Goal: Task Accomplishment & Management: Manage account settings

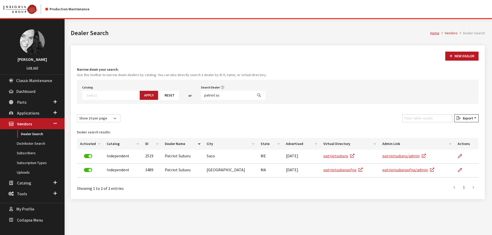
select select
click at [217, 97] on input "patriot su" at bounding box center [227, 95] width 52 height 9
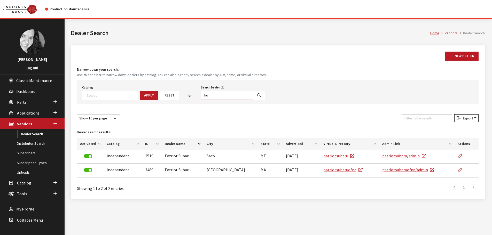
type input "h"
type input "frontenac"
select select
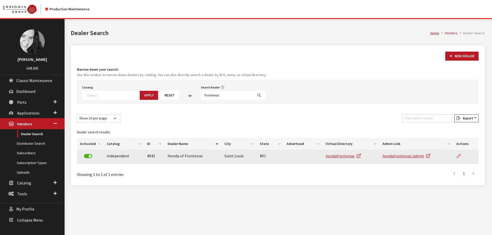
click at [458, 157] on icon at bounding box center [459, 156] width 4 height 4
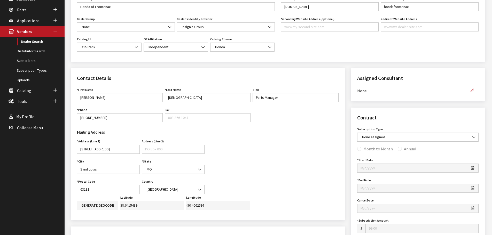
scroll to position [103, 0]
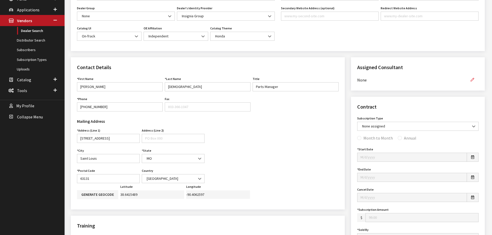
click at [471, 79] on icon "button" at bounding box center [473, 80] width 4 height 4
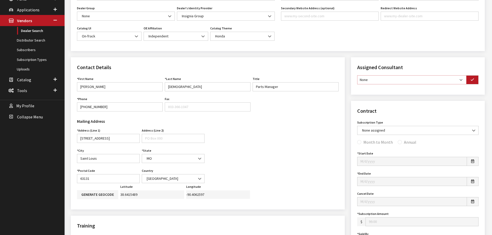
click at [463, 79] on select "None Brian Gulbrandson Dave West Khrys Dorton Kurt Daugherty Roger Schmidt" at bounding box center [411, 79] width 109 height 9
select select "30"
click at [357, 75] on select "None [PERSON_NAME] [PERSON_NAME] [PERSON_NAME] [PERSON_NAME] [PERSON_NAME]" at bounding box center [411, 79] width 109 height 9
click at [477, 82] on button "button" at bounding box center [472, 79] width 12 height 9
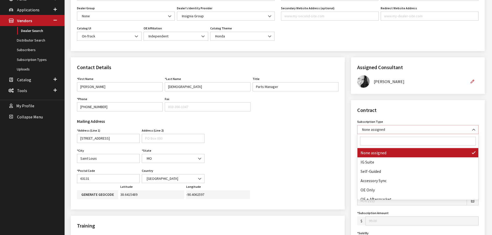
click at [472, 127] on b at bounding box center [472, 127] width 0 height 0
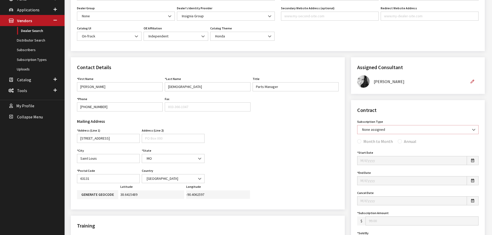
click at [472, 127] on b at bounding box center [472, 127] width 0 height 0
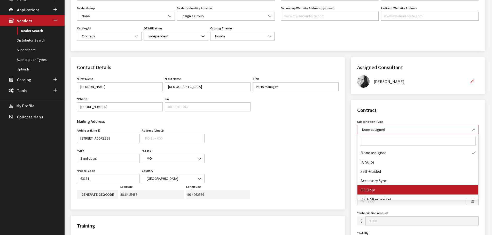
select select "1"
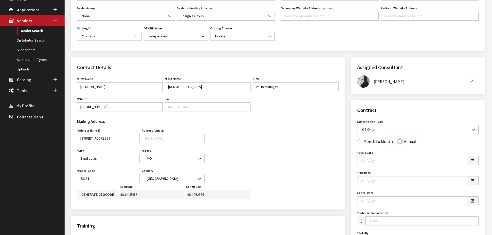
click at [398, 143] on input "Annual" at bounding box center [400, 141] width 4 height 4
radio input "true"
click at [475, 164] on button "button" at bounding box center [473, 160] width 12 height 9
click at [364, 86] on th "«" at bounding box center [364, 85] width 8 height 8
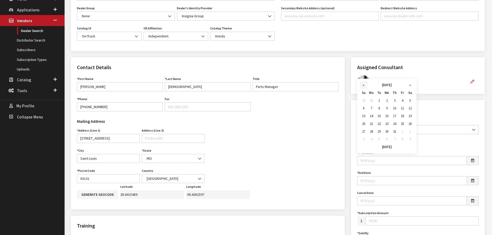
click at [364, 86] on th "«" at bounding box center [364, 85] width 8 height 8
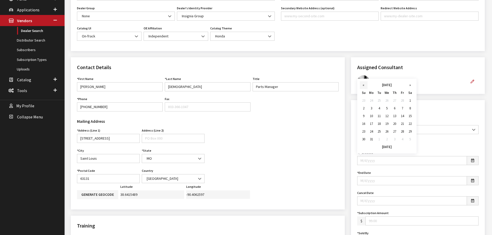
click at [364, 86] on th "«" at bounding box center [364, 85] width 8 height 8
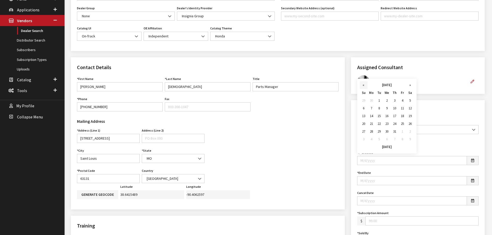
click at [364, 86] on th "«" at bounding box center [364, 85] width 8 height 8
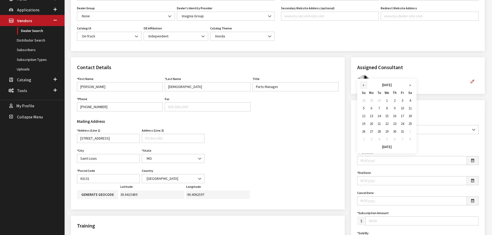
click at [364, 86] on th "«" at bounding box center [364, 85] width 8 height 8
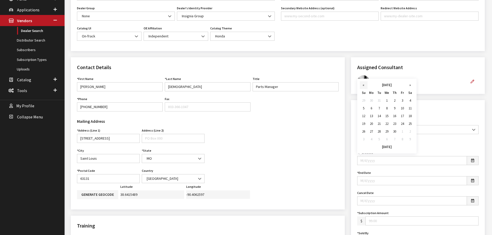
click at [364, 86] on th "«" at bounding box center [364, 85] width 8 height 8
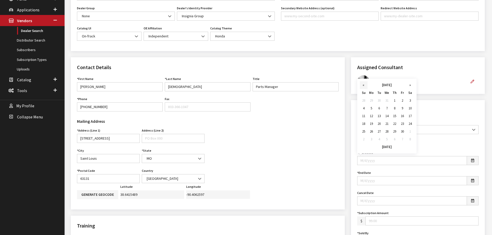
click at [364, 86] on th "«" at bounding box center [364, 85] width 8 height 8
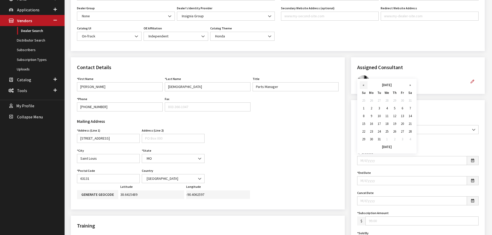
click at [364, 86] on th "«" at bounding box center [364, 85] width 8 height 8
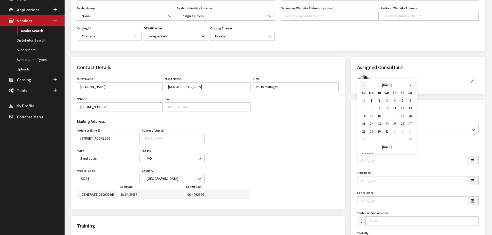
click at [364, 86] on th "«" at bounding box center [364, 85] width 8 height 8
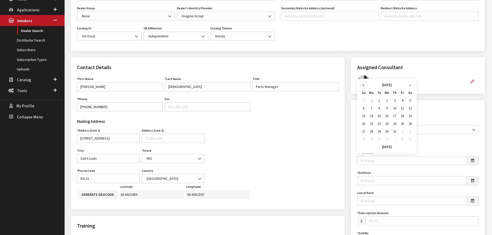
click at [364, 86] on th "«" at bounding box center [364, 85] width 8 height 8
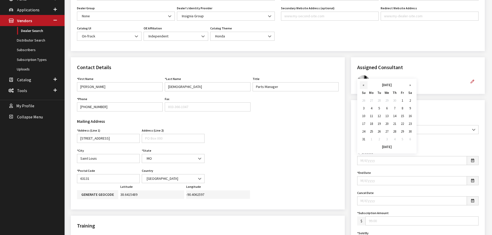
click at [364, 86] on th "«" at bounding box center [364, 85] width 8 height 8
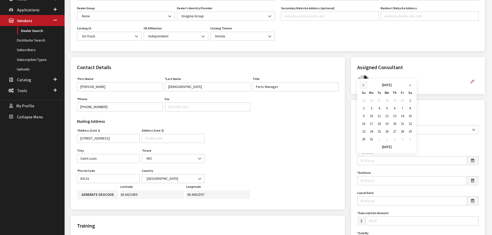
click at [364, 86] on th "«" at bounding box center [364, 85] width 8 height 8
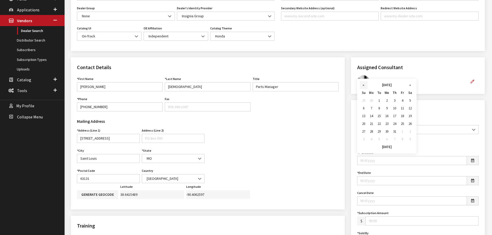
click at [364, 86] on th "«" at bounding box center [364, 85] width 8 height 8
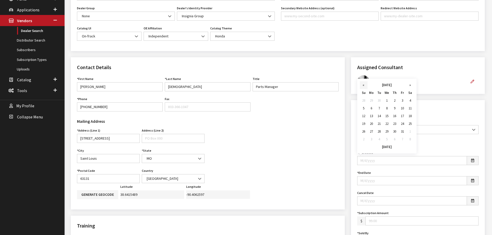
click at [364, 86] on th "«" at bounding box center [364, 85] width 8 height 8
click at [387, 124] on td "24" at bounding box center [387, 124] width 8 height 8
type input "06/24/2020"
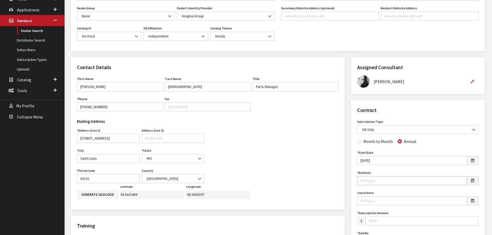
click at [380, 181] on input "End Date" at bounding box center [412, 180] width 110 height 9
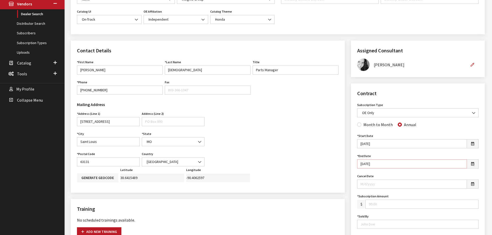
scroll to position [129, 0]
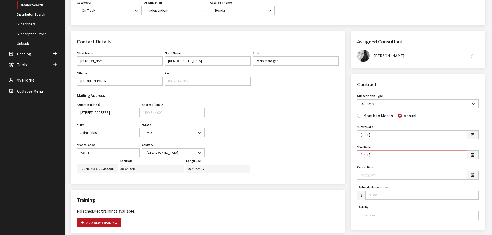
type input "6/24/2021"
click at [383, 196] on input "Subscription Amount" at bounding box center [421, 195] width 113 height 9
type input "499.00"
click at [382, 216] on input "Sold By" at bounding box center [417, 215] width 121 height 9
click at [378, 215] on input "Sold By" at bounding box center [417, 215] width 121 height 9
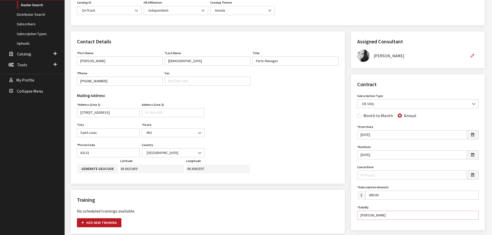
type input "Chris LeBlanc"
click at [354, 209] on div "Contract Subscription Type None assigned IG Suite Self-Guided Accessory Sync OE…" at bounding box center [418, 152] width 134 height 156
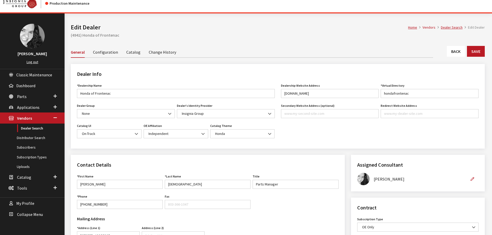
scroll to position [0, 0]
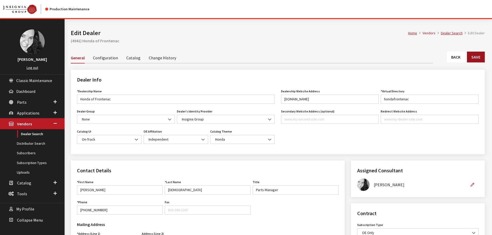
click at [476, 60] on button "Save" at bounding box center [476, 57] width 18 height 11
type input "499.00"
click at [473, 61] on button "Save" at bounding box center [476, 57] width 18 height 11
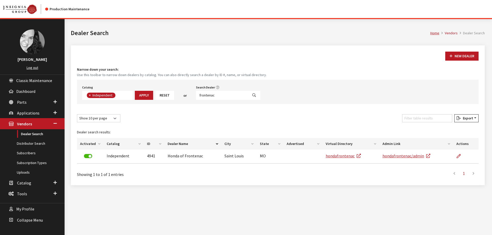
scroll to position [38, 0]
click at [221, 95] on input "frontenac" at bounding box center [222, 95] width 52 height 9
type input "carlsbad"
select select
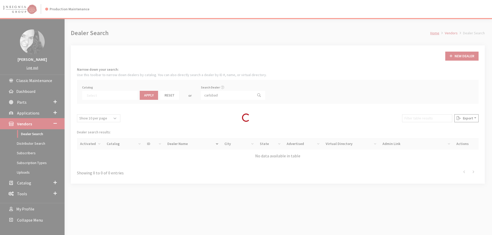
scroll to position [54, 0]
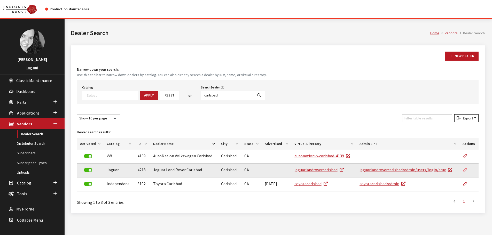
click at [466, 170] on icon at bounding box center [465, 170] width 4 height 4
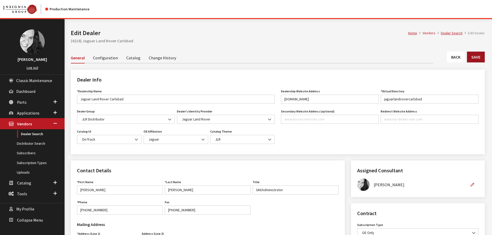
click at [475, 54] on button "Save" at bounding box center [476, 57] width 18 height 11
click at [451, 56] on link "Back" at bounding box center [456, 57] width 18 height 11
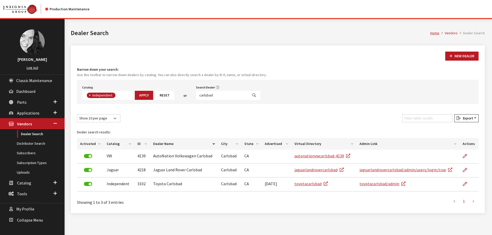
scroll to position [38, 0]
click at [210, 96] on input "carlsbad" at bounding box center [222, 95] width 52 height 9
type input "schomp subaru"
select select
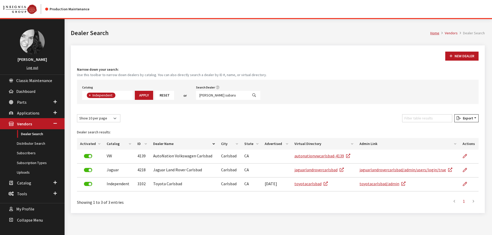
scroll to position [54, 0]
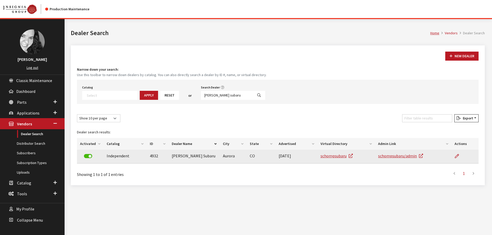
click at [454, 155] on td at bounding box center [464, 157] width 27 height 14
click at [458, 156] on icon at bounding box center [457, 156] width 4 height 4
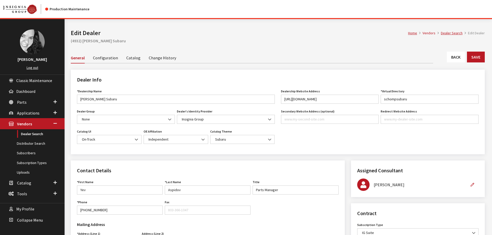
click at [461, 57] on link "Back" at bounding box center [456, 57] width 18 height 11
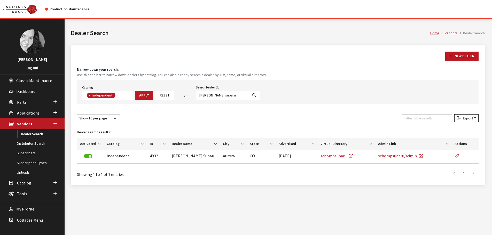
scroll to position [38, 0]
click at [223, 94] on input "schomp subaru" at bounding box center [222, 95] width 52 height 9
type input "flagstaff su"
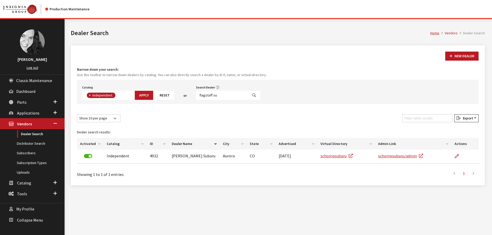
select select
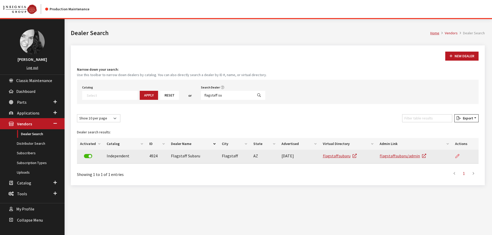
click at [459, 156] on icon at bounding box center [457, 156] width 4 height 4
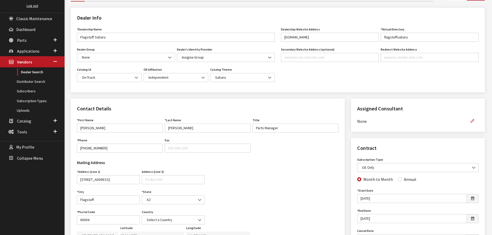
scroll to position [77, 0]
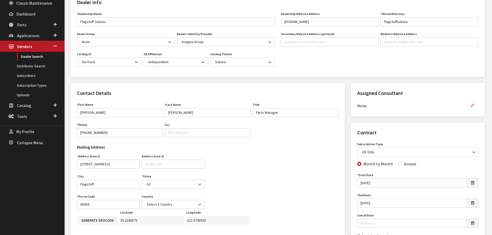
click at [471, 106] on icon "button" at bounding box center [473, 106] width 4 height 4
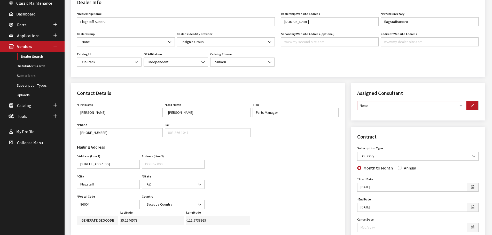
click at [460, 107] on select "None [PERSON_NAME] [PERSON_NAME] [PERSON_NAME] [PERSON_NAME] [PERSON_NAME]" at bounding box center [411, 105] width 109 height 9
select select "30"
click at [357, 101] on select "None [PERSON_NAME] [PERSON_NAME] [PERSON_NAME] [PERSON_NAME] [PERSON_NAME]" at bounding box center [411, 105] width 109 height 9
click at [473, 105] on icon "button" at bounding box center [473, 106] width 4 height 4
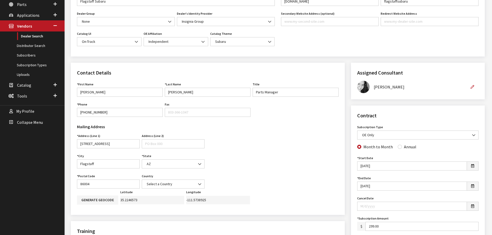
scroll to position [26, 0]
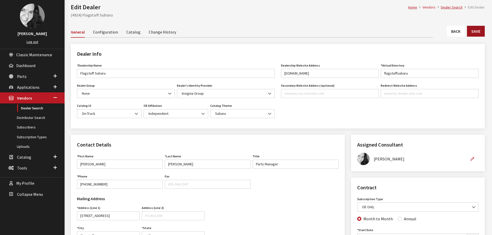
click at [482, 32] on button "Save" at bounding box center [476, 31] width 18 height 11
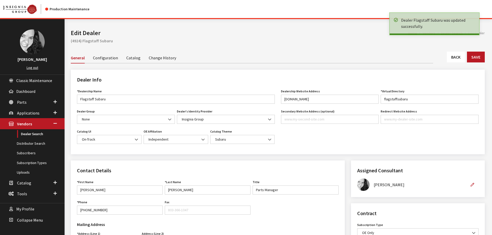
click at [454, 55] on link "Back" at bounding box center [456, 57] width 18 height 11
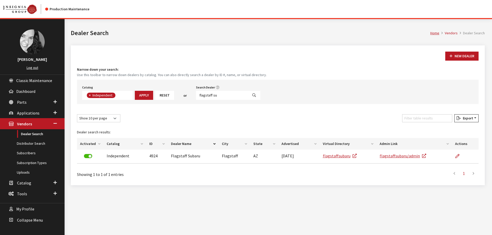
scroll to position [38, 0]
click at [217, 95] on input "flagstaff su" at bounding box center [222, 95] width 52 height 9
type input "findlay mazda"
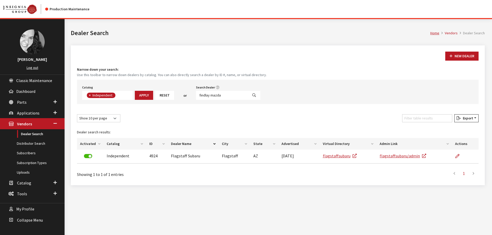
select select
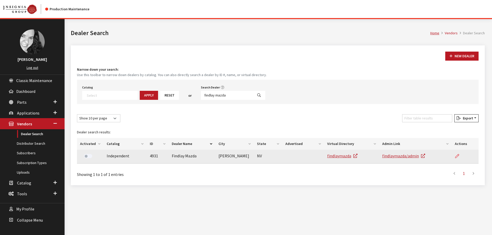
click at [456, 156] on icon at bounding box center [457, 156] width 4 height 4
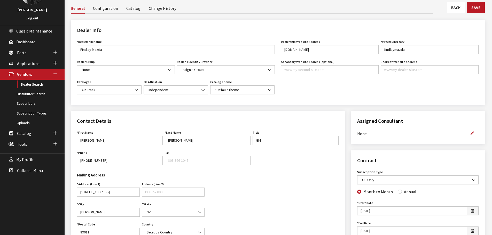
scroll to position [52, 0]
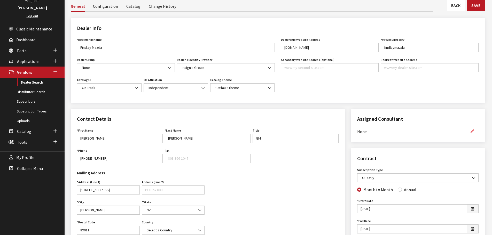
click at [473, 131] on icon "button" at bounding box center [473, 132] width 4 height 4
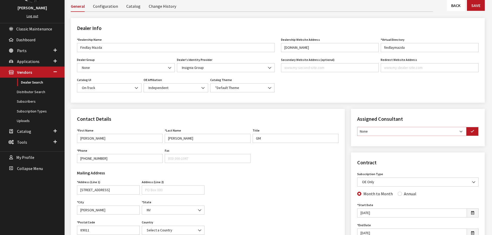
click at [460, 133] on select "None Brian Gulbrandson Dave West Khrys Dorton Kurt Daugherty Roger Schmidt" at bounding box center [411, 131] width 109 height 9
select select "30"
click at [357, 127] on select "None Brian Gulbrandson Dave West Khrys Dorton Kurt Daugherty Roger Schmidt" at bounding box center [411, 131] width 109 height 9
click at [474, 134] on button "button" at bounding box center [472, 131] width 12 height 9
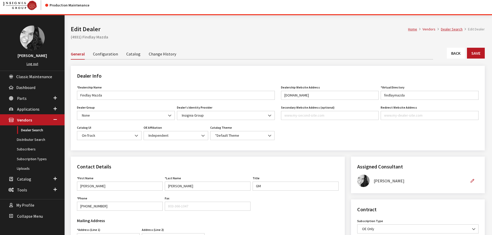
scroll to position [0, 0]
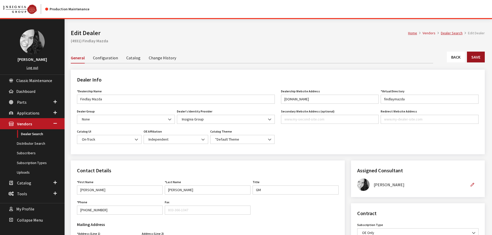
click at [472, 57] on button "Save" at bounding box center [476, 57] width 18 height 11
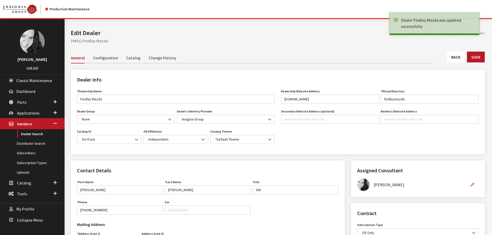
click at [460, 59] on link "Back" at bounding box center [456, 57] width 18 height 11
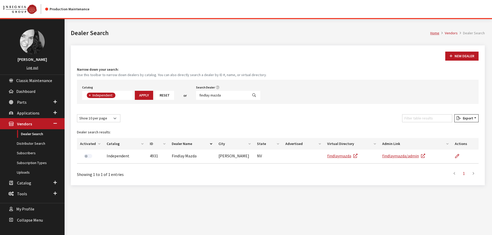
scroll to position [38, 0]
click at [223, 96] on input "findlay mazda" at bounding box center [222, 95] width 52 height 9
type input "[PERSON_NAME] chry"
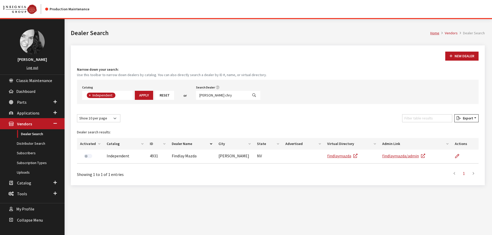
select select
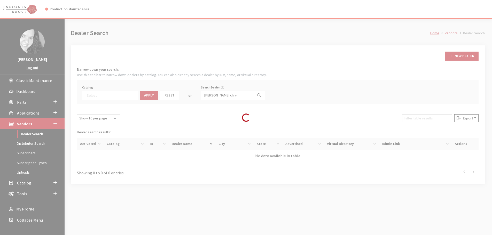
scroll to position [54, 0]
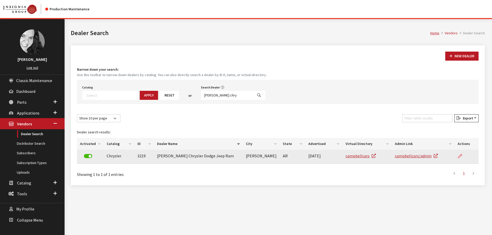
click at [459, 155] on icon at bounding box center [460, 156] width 4 height 4
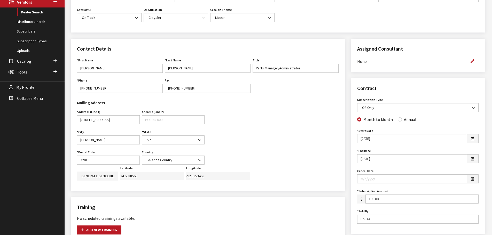
scroll to position [129, 0]
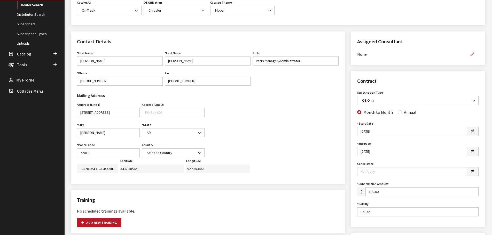
click at [470, 52] on button "button" at bounding box center [472, 54] width 12 height 9
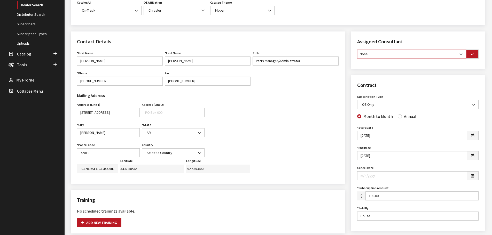
click at [463, 54] on select "None [PERSON_NAME] [PERSON_NAME] [PERSON_NAME] [PERSON_NAME] [PERSON_NAME]" at bounding box center [411, 54] width 109 height 9
select select "30"
click at [357, 50] on select "None [PERSON_NAME] [PERSON_NAME] [PERSON_NAME] [PERSON_NAME] [PERSON_NAME]" at bounding box center [411, 54] width 109 height 9
click at [478, 53] on button "button" at bounding box center [472, 54] width 12 height 9
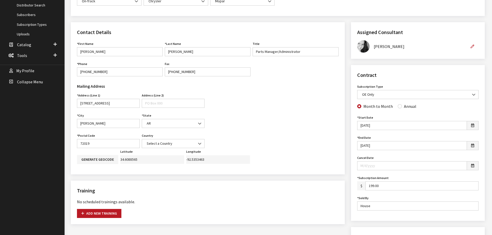
scroll to position [155, 0]
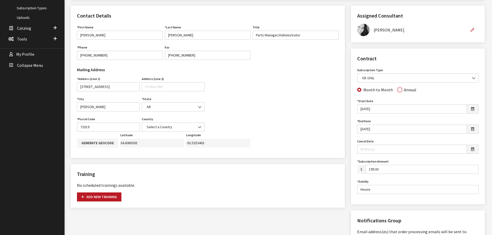
click at [398, 90] on input "Annual" at bounding box center [400, 90] width 4 height 4
radio input "true"
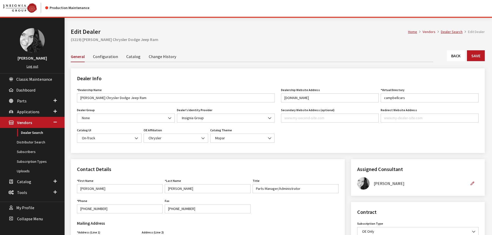
scroll to position [0, 0]
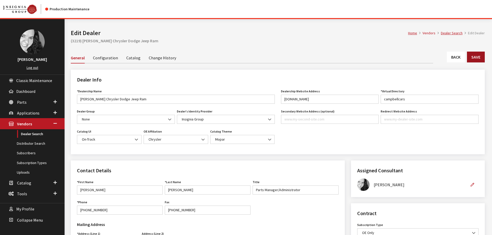
click at [478, 58] on button "Save" at bounding box center [476, 57] width 18 height 11
click at [459, 56] on link "Back" at bounding box center [456, 57] width 18 height 11
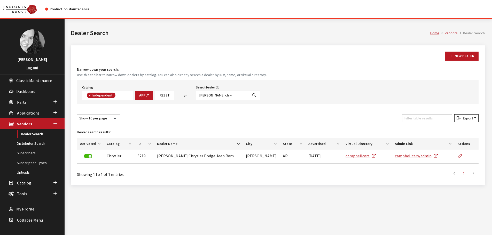
scroll to position [38, 0]
click at [226, 94] on input "[PERSON_NAME] chry" at bounding box center [222, 95] width 52 height 9
click at [226, 94] on input "campbell chry" at bounding box center [222, 95] width 52 height 9
type input "rochester"
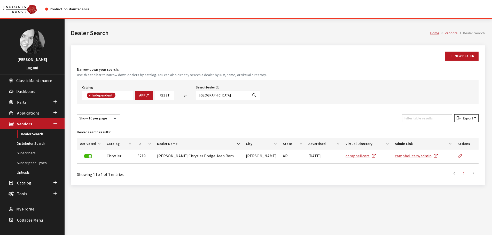
select select
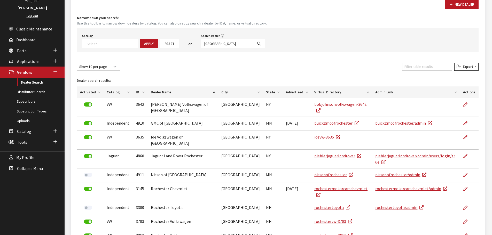
scroll to position [77, 0]
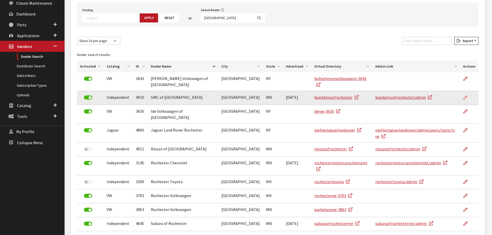
click at [465, 96] on icon at bounding box center [465, 98] width 4 height 4
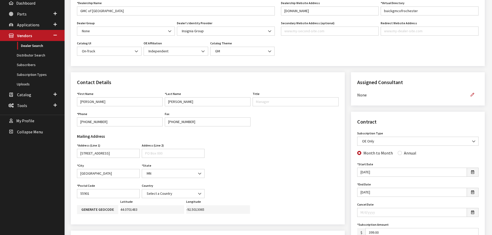
scroll to position [103, 0]
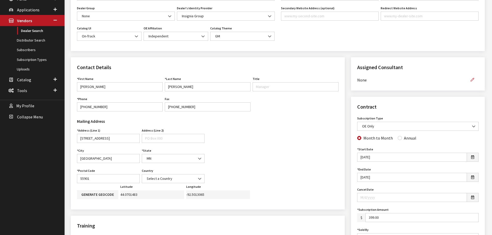
click at [474, 77] on button "button" at bounding box center [472, 79] width 12 height 9
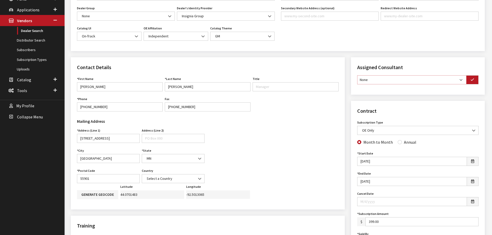
click at [463, 80] on select "None [PERSON_NAME] [PERSON_NAME] [PERSON_NAME] [PERSON_NAME] [PERSON_NAME]" at bounding box center [411, 79] width 109 height 9
select select "30"
click at [357, 75] on select "None [PERSON_NAME] [PERSON_NAME] [PERSON_NAME] [PERSON_NAME] [PERSON_NAME]" at bounding box center [411, 79] width 109 height 9
click at [471, 81] on icon "button" at bounding box center [473, 80] width 4 height 4
click at [399, 141] on input "Annual" at bounding box center [400, 141] width 4 height 4
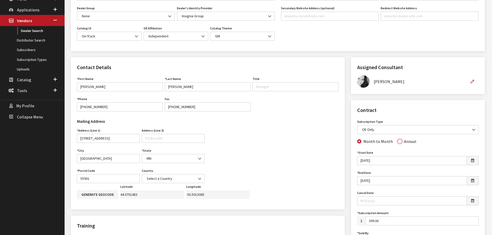
radio input "true"
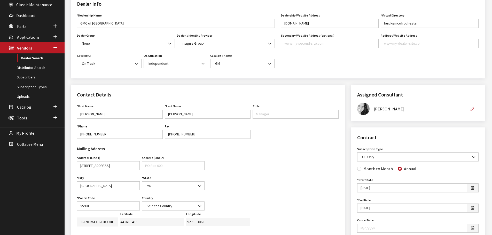
scroll to position [0, 0]
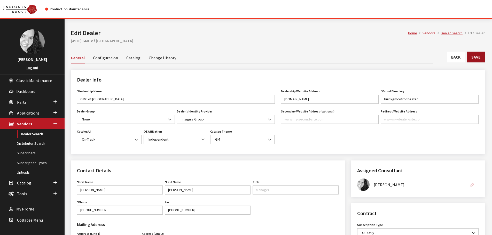
click at [481, 57] on button "Save" at bounding box center [476, 57] width 18 height 11
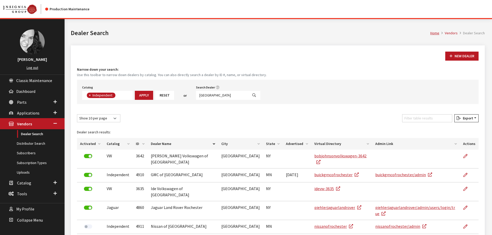
scroll to position [38, 0]
click at [221, 94] on input "[GEOGRAPHIC_DATA]" at bounding box center [222, 95] width 52 height 9
type input "south anchor"
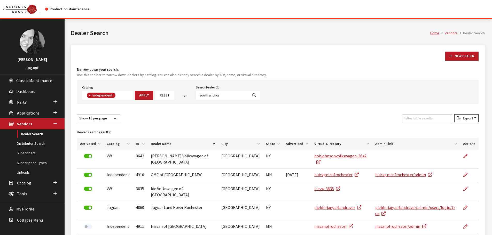
select select
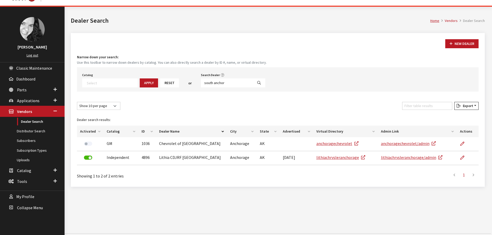
scroll to position [19, 0]
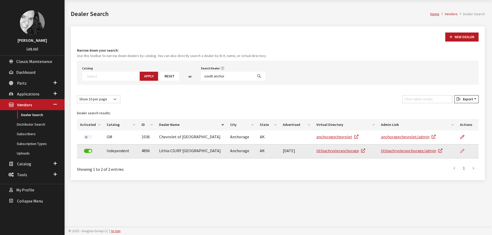
click at [462, 151] on icon at bounding box center [462, 151] width 4 height 4
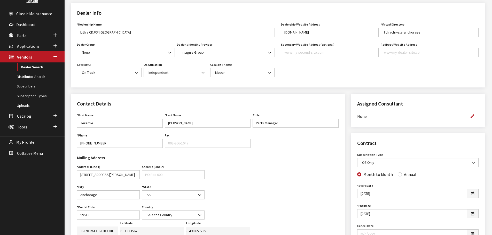
scroll to position [77, 0]
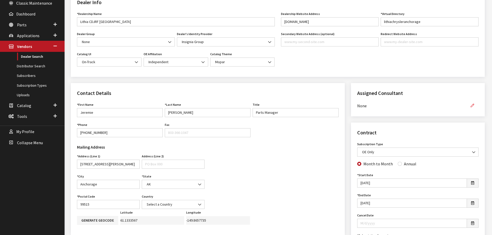
click at [473, 105] on icon "button" at bounding box center [473, 106] width 4 height 4
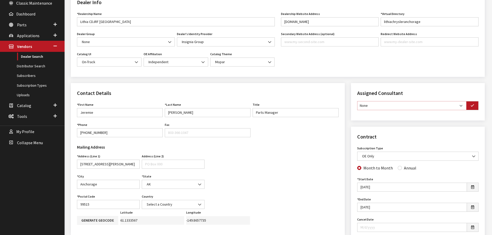
click at [461, 105] on select "None [PERSON_NAME] [PERSON_NAME] [PERSON_NAME] [PERSON_NAME] [PERSON_NAME]" at bounding box center [411, 105] width 109 height 9
select select "30"
click at [357, 101] on select "None [PERSON_NAME] [PERSON_NAME] [PERSON_NAME] [PERSON_NAME] [PERSON_NAME]" at bounding box center [411, 105] width 109 height 9
click at [473, 105] on icon "button" at bounding box center [473, 106] width 4 height 4
click at [399, 167] on input "Annual" at bounding box center [400, 167] width 4 height 4
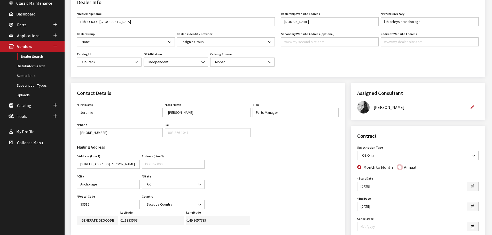
radio input "true"
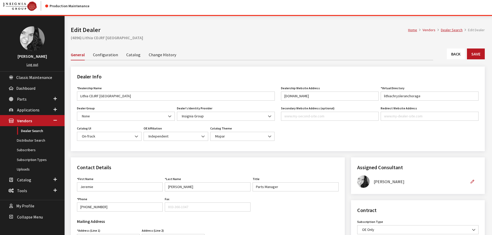
scroll to position [0, 0]
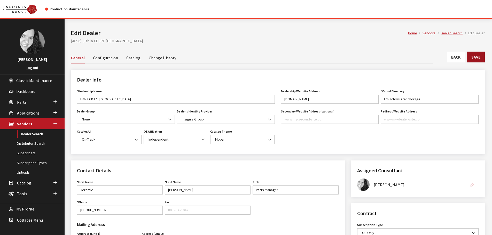
click at [472, 56] on button "Save" at bounding box center [476, 57] width 18 height 11
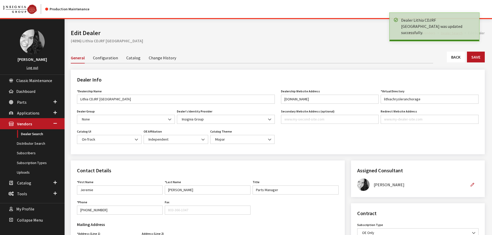
click at [460, 58] on link "Back" at bounding box center [456, 57] width 18 height 11
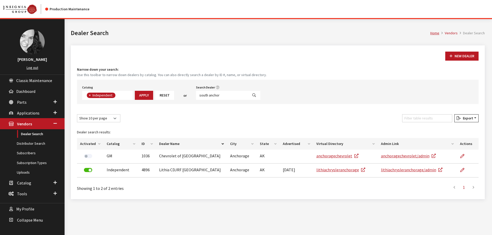
scroll to position [38, 0]
click at [221, 97] on input "south anchor" at bounding box center [222, 95] width 52 height 9
type input "duluth do"
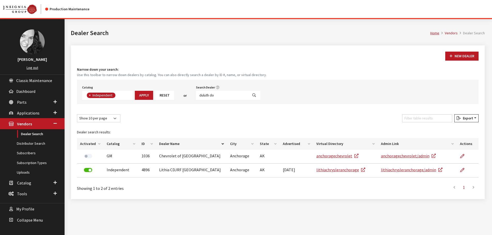
select select
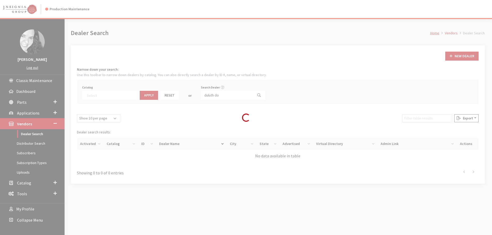
scroll to position [54, 0]
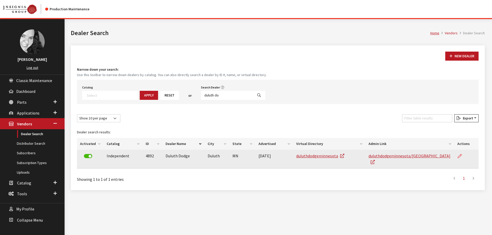
click at [464, 154] on link at bounding box center [461, 156] width 9 height 13
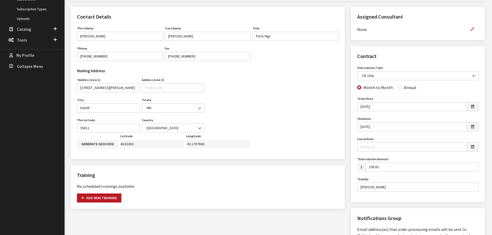
scroll to position [155, 0]
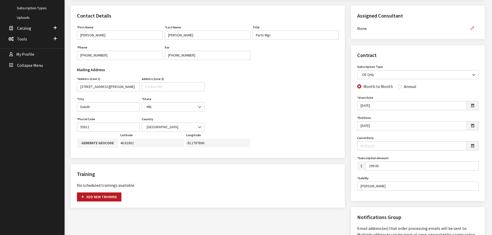
click at [474, 28] on icon "button" at bounding box center [473, 29] width 4 height 4
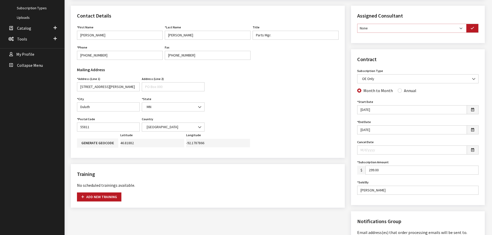
click at [463, 32] on select "None [PERSON_NAME] [PERSON_NAME] [PERSON_NAME] [PERSON_NAME] [PERSON_NAME]" at bounding box center [411, 28] width 109 height 9
select select "30"
click at [357, 24] on select "None Brian Gulbrandson Dave West Khrys Dorton Kurt Daugherty Roger Schmidt" at bounding box center [411, 28] width 109 height 9
click at [470, 29] on button "button" at bounding box center [472, 28] width 12 height 9
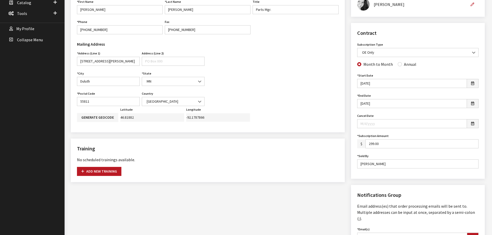
scroll to position [181, 0]
click at [398, 65] on input "Annual" at bounding box center [400, 64] width 4 height 4
radio input "true"
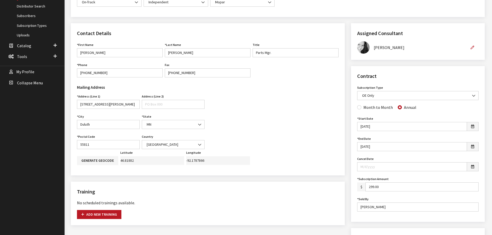
scroll to position [26, 0]
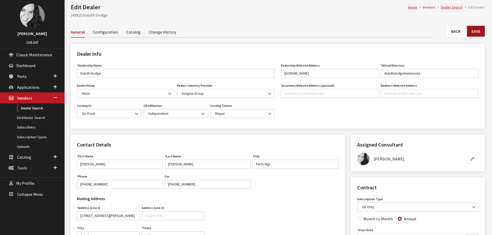
click at [477, 34] on button "Save" at bounding box center [476, 31] width 18 height 11
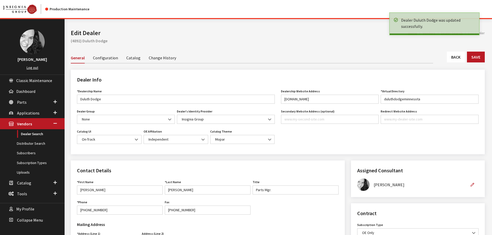
click at [459, 54] on link "Back" at bounding box center [456, 57] width 18 height 11
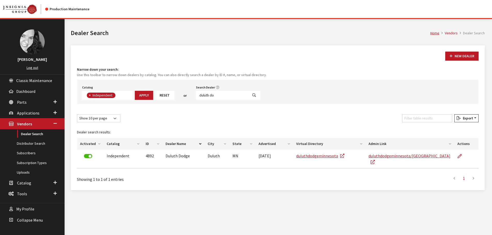
scroll to position [38, 0]
click at [215, 98] on input "duluth do" at bounding box center [222, 95] width 52 height 9
type input "fairfield danf"
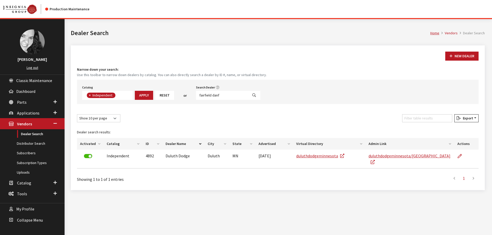
select select
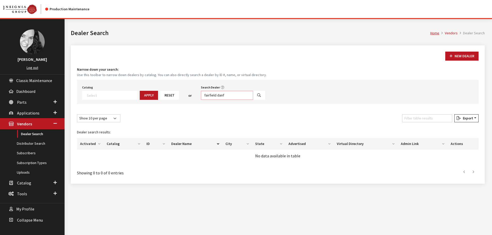
click at [221, 96] on input "fairfield danf" at bounding box center [227, 95] width 52 height 9
type input "[GEOGRAPHIC_DATA]"
select select
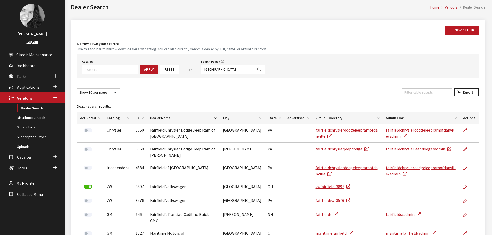
scroll to position [52, 0]
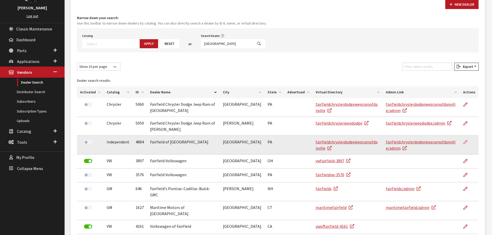
click at [467, 142] on icon at bounding box center [465, 143] width 4 height 4
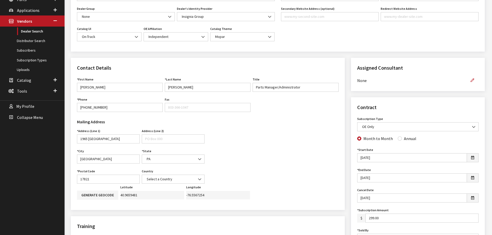
scroll to position [103, 0]
click at [473, 81] on icon "button" at bounding box center [473, 80] width 4 height 4
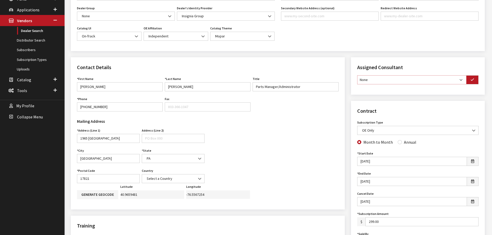
click at [459, 80] on select "None [PERSON_NAME] [PERSON_NAME] [PERSON_NAME] [PERSON_NAME] [PERSON_NAME]" at bounding box center [411, 79] width 109 height 9
select select "30"
click at [357, 75] on select "None [PERSON_NAME] [PERSON_NAME] [PERSON_NAME] [PERSON_NAME] [PERSON_NAME]" at bounding box center [411, 79] width 109 height 9
click at [471, 81] on icon "button" at bounding box center [473, 80] width 4 height 4
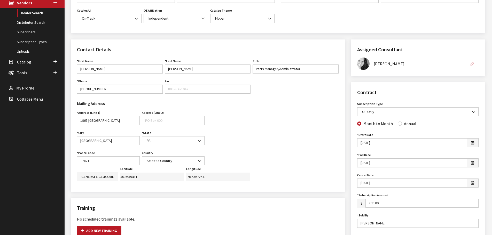
scroll to position [155, 0]
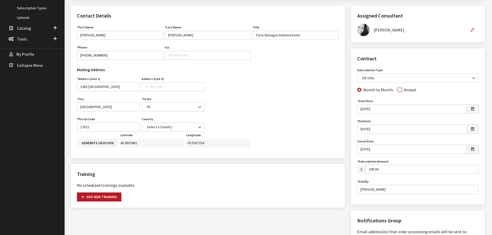
click at [398, 90] on input "Annual" at bounding box center [400, 90] width 4 height 4
radio input "true"
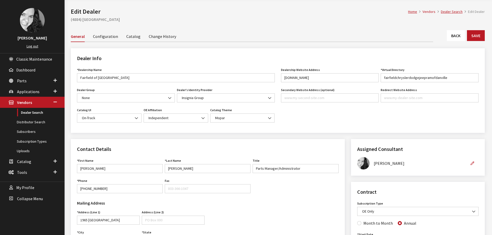
scroll to position [0, 0]
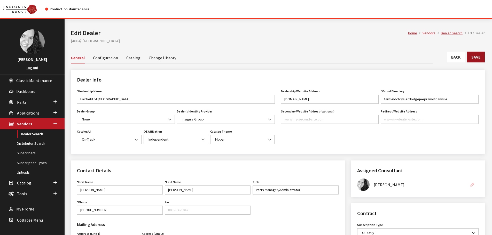
click at [477, 56] on button "Save" at bounding box center [476, 57] width 18 height 11
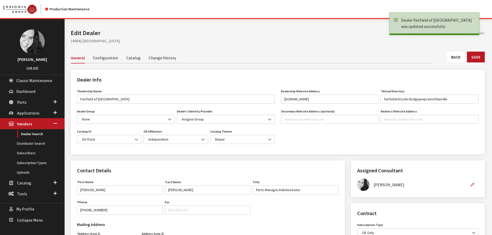
drag, startPoint x: 0, startPoint y: 0, endPoint x: 459, endPoint y: 57, distance: 462.3
click at [459, 57] on link "Back" at bounding box center [456, 57] width 18 height 11
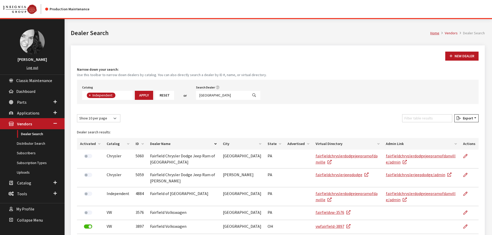
scroll to position [38, 0]
click at [211, 95] on input "fairfield" at bounding box center [222, 95] width 52 height 9
type input "future nissan"
select select
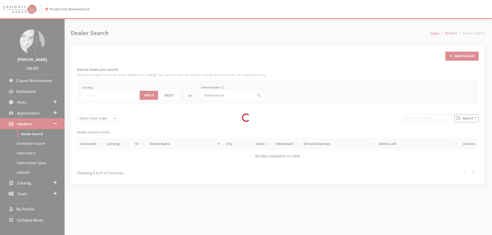
scroll to position [54, 0]
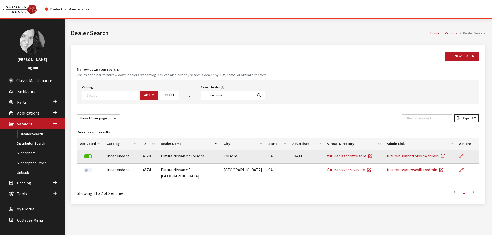
click at [461, 155] on icon at bounding box center [461, 156] width 4 height 4
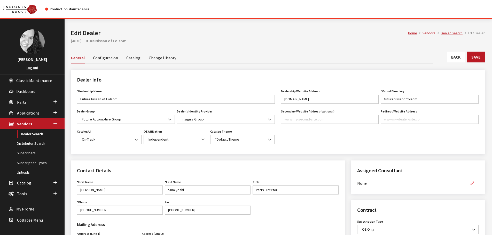
click at [474, 183] on icon "button" at bounding box center [473, 184] width 4 height 4
click at [462, 184] on select "None [PERSON_NAME] [PERSON_NAME] [PERSON_NAME] [PERSON_NAME] [PERSON_NAME]" at bounding box center [411, 183] width 109 height 9
select select "30"
click at [357, 179] on select "None [PERSON_NAME] [PERSON_NAME] [PERSON_NAME] [PERSON_NAME] [PERSON_NAME]" at bounding box center [411, 183] width 109 height 9
click at [471, 185] on icon "button" at bounding box center [473, 184] width 4 height 4
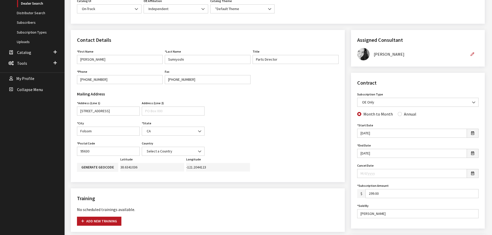
scroll to position [155, 0]
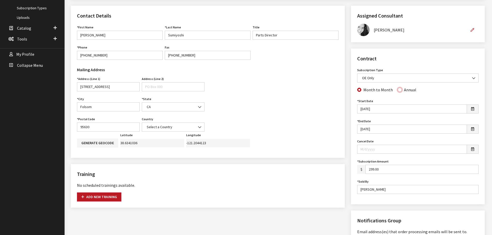
click at [398, 91] on input "Annual" at bounding box center [400, 90] width 4 height 4
radio input "true"
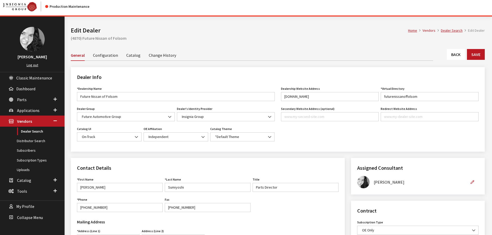
scroll to position [0, 0]
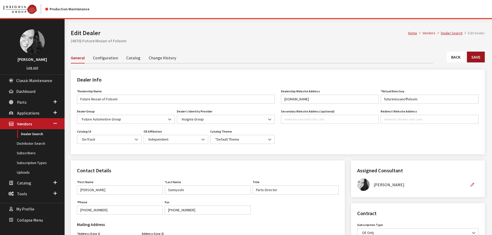
click at [478, 55] on button "Save" at bounding box center [476, 57] width 18 height 11
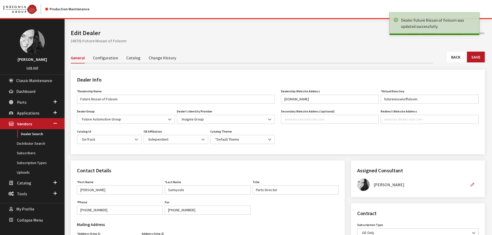
click at [456, 58] on link "Back" at bounding box center [456, 57] width 18 height 11
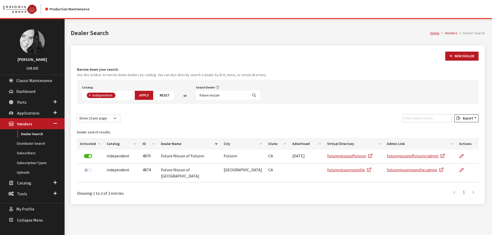
scroll to position [38, 0]
click at [212, 96] on input "future nissan" at bounding box center [222, 95] width 52 height 9
type input "kruse motor"
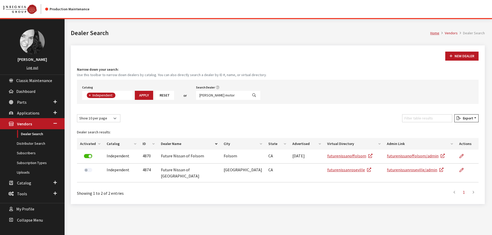
select select
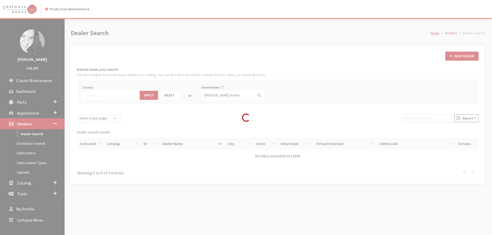
scroll to position [54, 0]
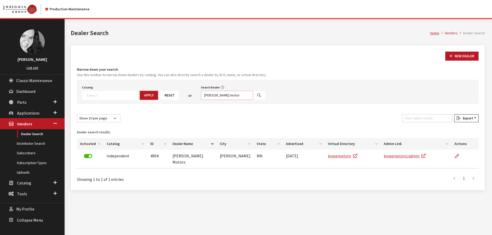
click at [218, 95] on input "kruse motor" at bounding box center [227, 95] width 52 height 9
type input "rick case h"
select select
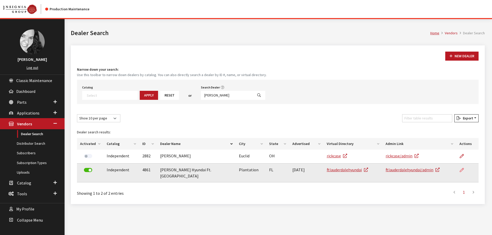
click at [461, 170] on icon at bounding box center [462, 170] width 4 height 4
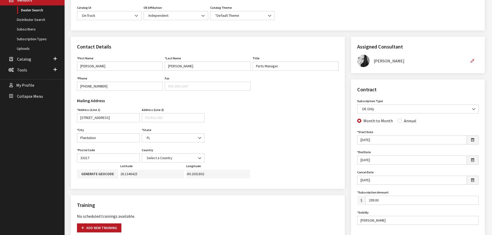
scroll to position [129, 0]
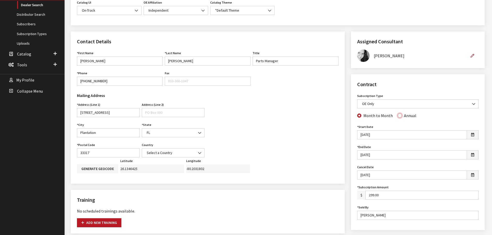
click at [398, 117] on input "Annual" at bounding box center [400, 116] width 4 height 4
radio input "true"
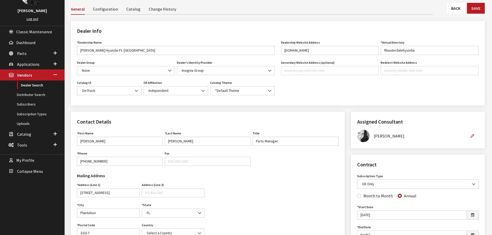
scroll to position [26, 0]
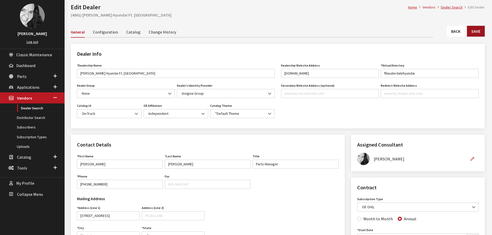
click at [478, 32] on button "Save" at bounding box center [476, 31] width 18 height 11
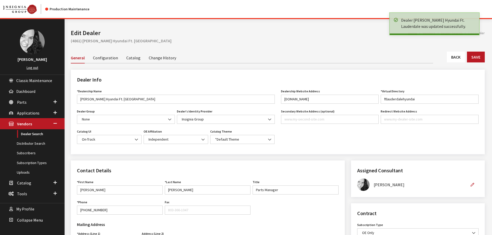
click at [449, 59] on link "Back" at bounding box center [456, 57] width 18 height 11
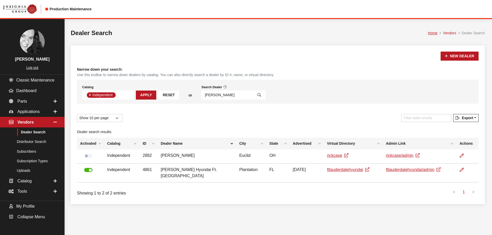
scroll to position [38, 0]
click at [228, 96] on input "rick case h" at bounding box center [227, 95] width 52 height 9
type input "kruse m"
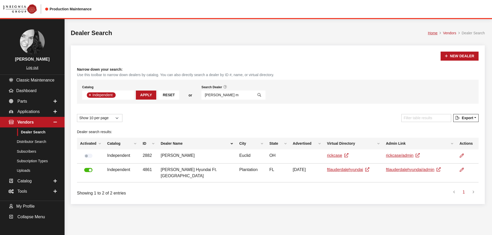
select select
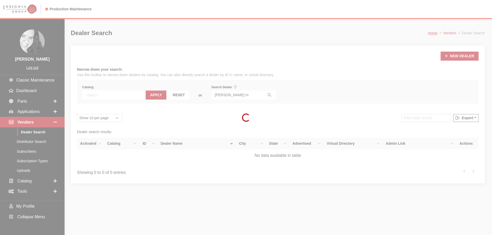
scroll to position [54, 0]
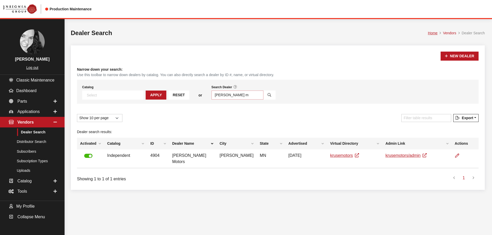
click at [216, 97] on input "kruse m" at bounding box center [238, 95] width 52 height 9
type input "r"
type input "rover roche"
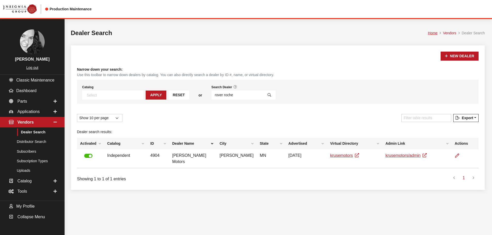
select select
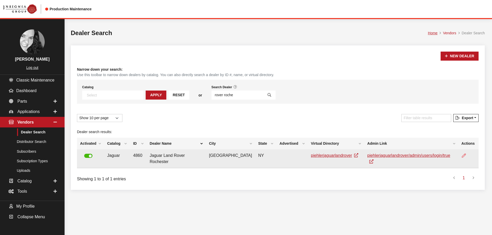
click at [464, 156] on icon at bounding box center [464, 156] width 4 height 4
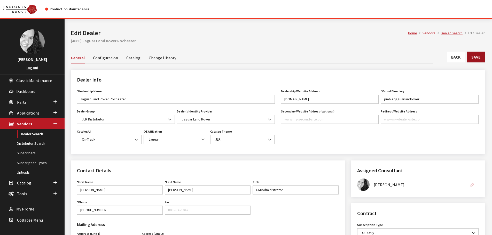
click at [481, 57] on button "Save" at bounding box center [476, 57] width 18 height 11
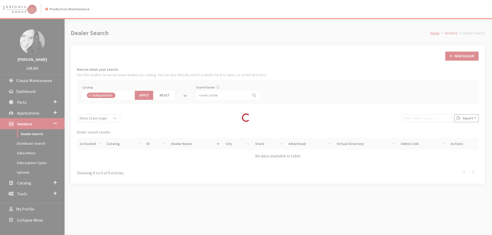
scroll to position [38, 0]
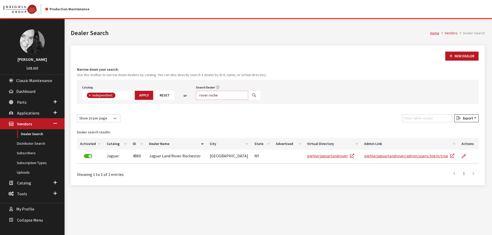
click at [221, 95] on input "rover roche" at bounding box center [222, 95] width 52 height 9
type input "[PERSON_NAME]"
select select
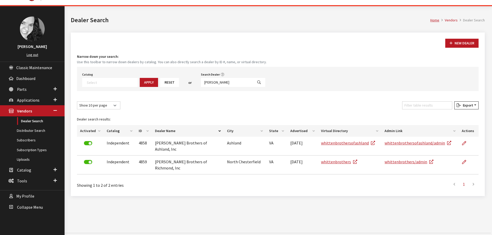
scroll to position [19, 0]
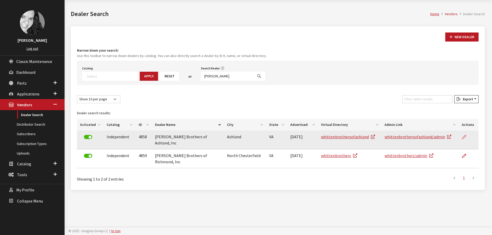
click at [464, 136] on icon at bounding box center [464, 137] width 4 height 4
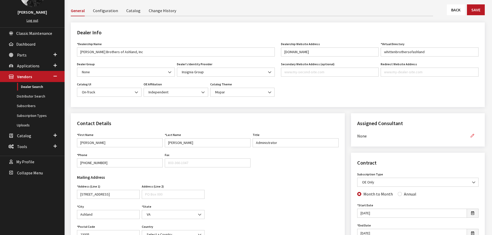
scroll to position [52, 0]
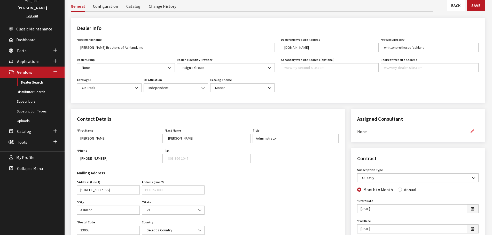
click at [471, 131] on icon "button" at bounding box center [473, 132] width 4 height 4
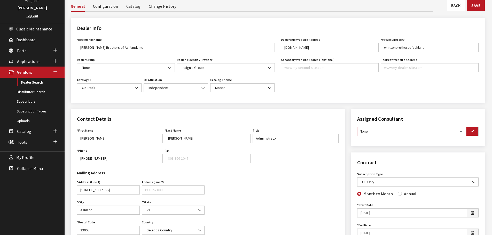
click at [460, 135] on select "None Brian Gulbrandson Dave West Khrys Dorton Kurt Daugherty Roger Schmidt" at bounding box center [411, 131] width 109 height 9
select select "30"
click at [357, 127] on select "None Brian Gulbrandson Dave West Khrys Dorton Kurt Daugherty Roger Schmidt" at bounding box center [411, 131] width 109 height 9
click at [469, 132] on button "button" at bounding box center [472, 131] width 12 height 9
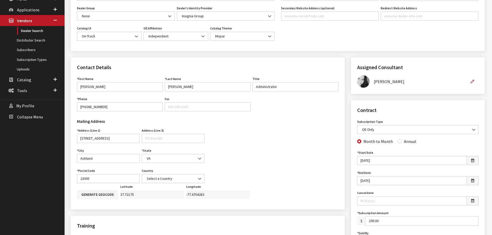
scroll to position [129, 0]
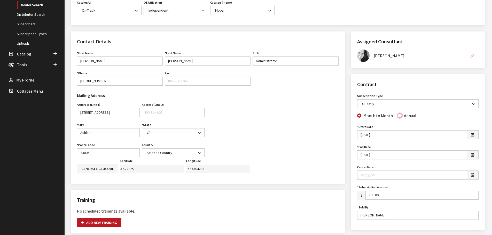
click at [398, 116] on input "Annual" at bounding box center [400, 116] width 4 height 4
radio input "true"
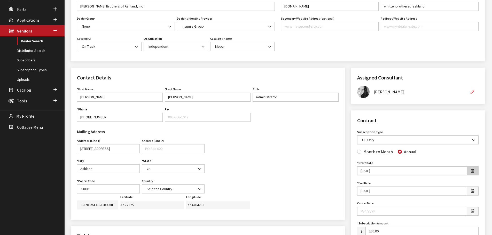
scroll to position [0, 0]
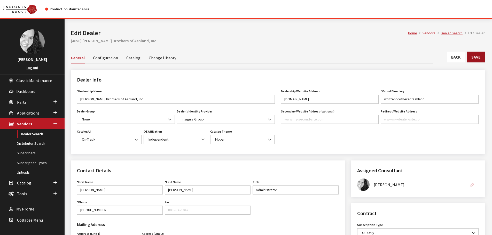
click at [480, 61] on button "Save" at bounding box center [476, 57] width 18 height 11
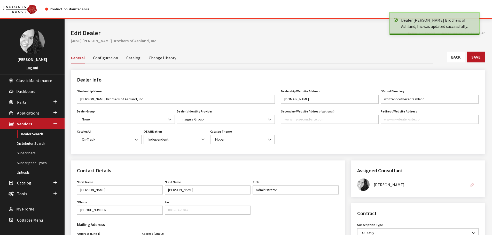
click at [457, 59] on link "Back" at bounding box center [456, 57] width 18 height 11
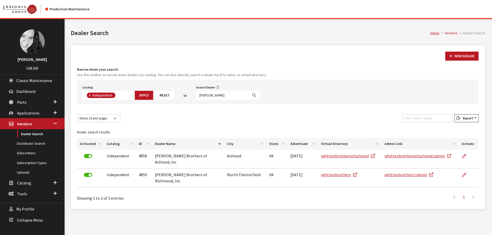
scroll to position [38, 0]
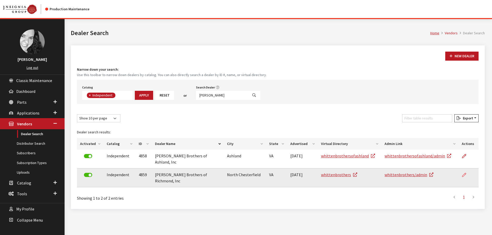
click at [465, 173] on icon at bounding box center [464, 175] width 4 height 4
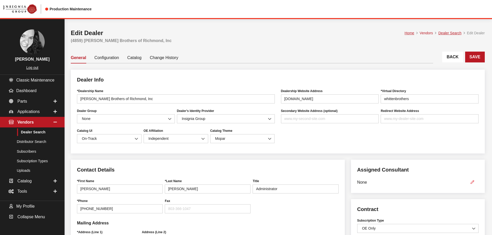
click at [472, 183] on icon "button" at bounding box center [473, 183] width 4 height 4
click at [460, 182] on select "None Brian Gulbrandson Dave West Khrys Dorton Kurt Daugherty Roger Schmidt" at bounding box center [411, 182] width 109 height 9
select select "30"
click at [357, 179] on select "None Brian Gulbrandson Dave West Khrys Dorton Kurt Daugherty Roger Schmidt" at bounding box center [411, 182] width 109 height 9
click at [472, 182] on icon "button" at bounding box center [473, 183] width 4 height 4
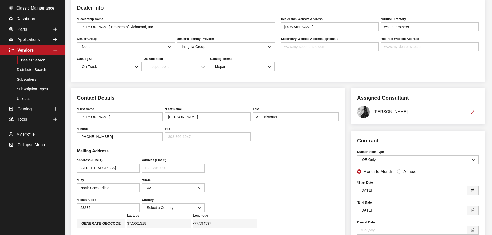
scroll to position [77, 0]
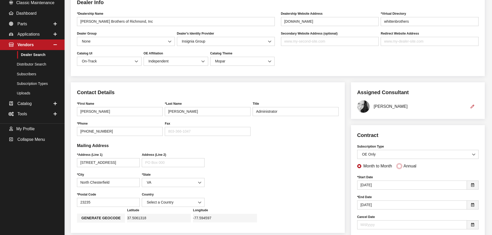
click at [397, 168] on input "Annual" at bounding box center [399, 166] width 4 height 4
radio input "true"
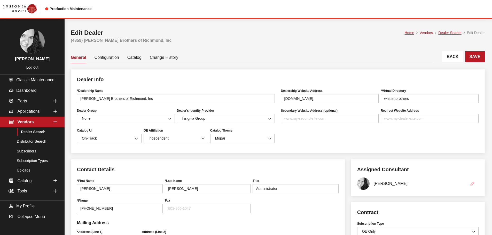
scroll to position [0, 0]
click at [477, 59] on button "Save" at bounding box center [475, 57] width 20 height 11
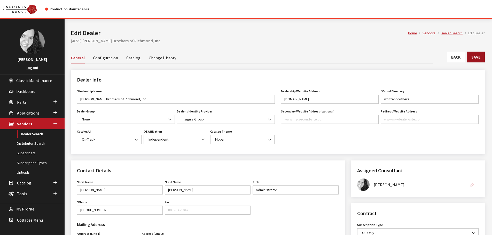
click at [475, 58] on button "Save" at bounding box center [476, 57] width 18 height 11
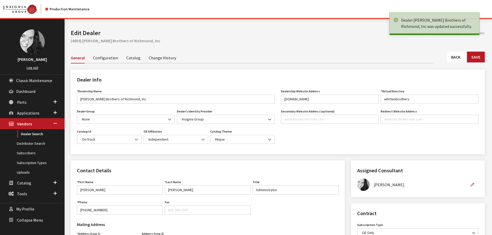
click at [460, 59] on link "Back" at bounding box center [456, 57] width 18 height 11
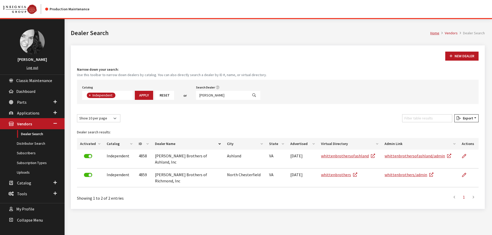
scroll to position [38, 0]
click at [211, 95] on input "[PERSON_NAME]" at bounding box center [222, 95] width 52 height 9
type input "[PERSON_NAME]"
select select
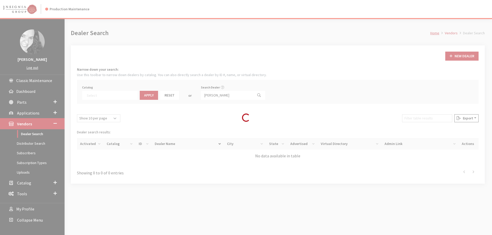
scroll to position [54, 0]
